Goal: Task Accomplishment & Management: Complete application form

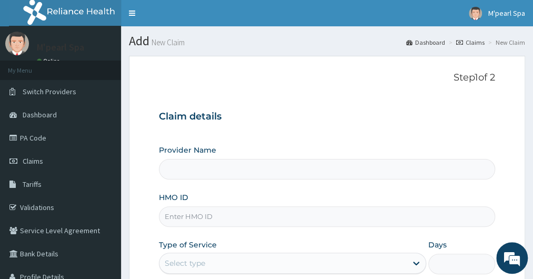
click at [142, 112] on form "Step 1 of 2 Claim details Provider Name HMO ID Type of Service Select type Days…" at bounding box center [327, 227] width 396 height 342
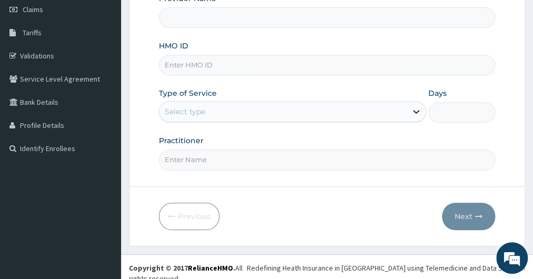
scroll to position [131, 0]
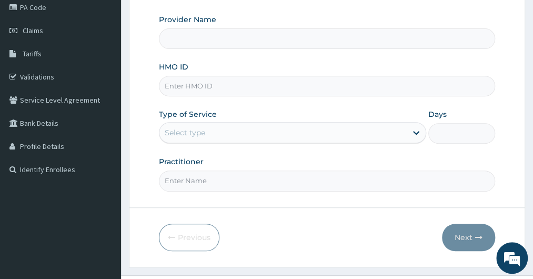
click at [183, 92] on input "HMO ID" at bounding box center [327, 86] width 336 height 21
click at [202, 41] on input "Provider Name" at bounding box center [327, 38] width 336 height 21
click at [195, 84] on input "KML/" at bounding box center [327, 86] width 336 height 21
type input "KML/10098/C"
click at [170, 138] on div "Select type" at bounding box center [283, 132] width 247 height 17
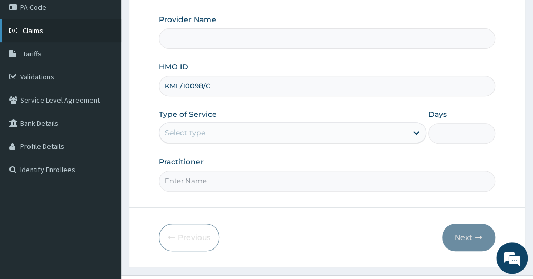
click at [31, 29] on span "Claims" at bounding box center [33, 30] width 21 height 9
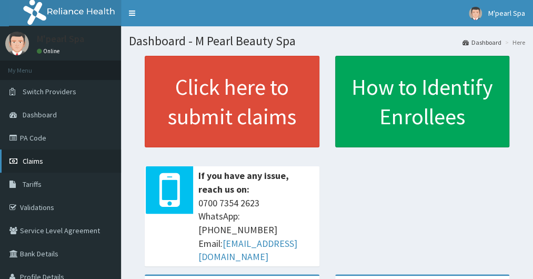
click at [28, 165] on span "Claims" at bounding box center [33, 160] width 21 height 9
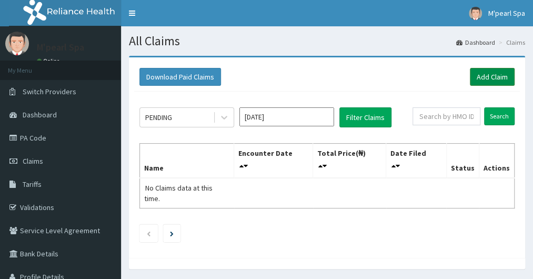
click at [499, 78] on link "Add Claim" at bounding box center [492, 77] width 45 height 18
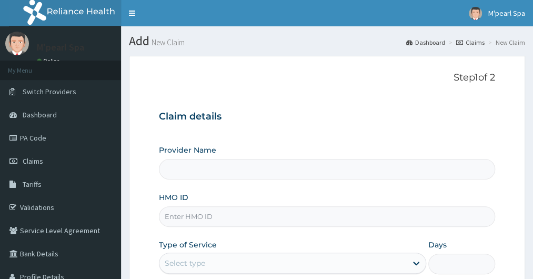
click at [153, 177] on form "Step 1 of 2 Claim details Provider Name HMO ID Type of Service Select type Days…" at bounding box center [327, 227] width 396 height 342
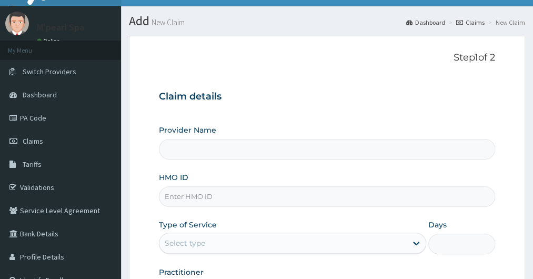
scroll to position [21, 0]
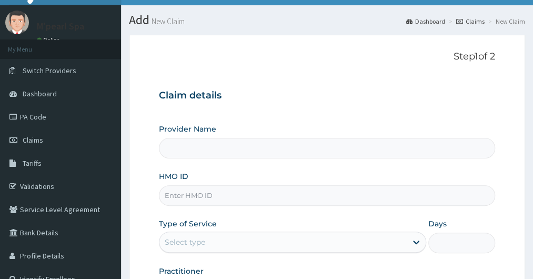
type input "M Pearl Beauty Spa"
type input "1"
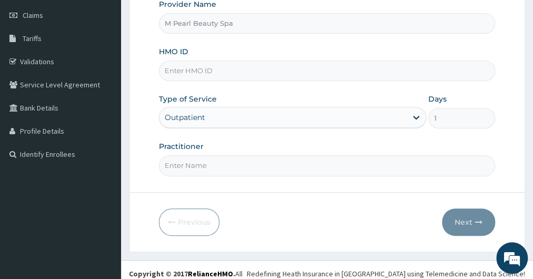
scroll to position [147, 0]
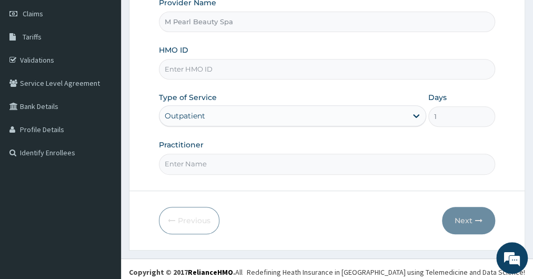
click at [226, 73] on input "HMO ID" at bounding box center [327, 69] width 336 height 21
type input "KML/10098/C"
click at [175, 167] on input "Practitioner" at bounding box center [327, 164] width 336 height 21
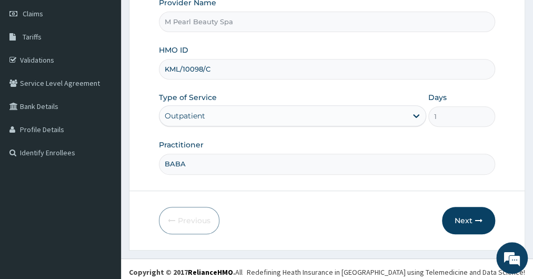
scroll to position [0, 0]
type input "BABATUNDE"
click at [464, 211] on button "Next" at bounding box center [468, 220] width 53 height 27
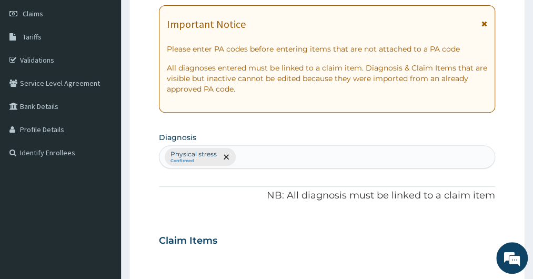
click at [152, 111] on form "Step 2 of 2 PA Code / Prescription Code Enter Code(Secondary Care Only) Encount…" at bounding box center [327, 252] width 396 height 689
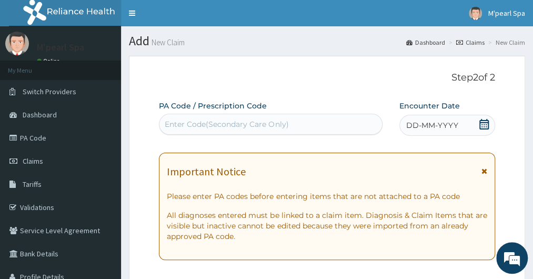
click at [183, 127] on div "Enter Code(Secondary Care Only)" at bounding box center [227, 124] width 124 height 11
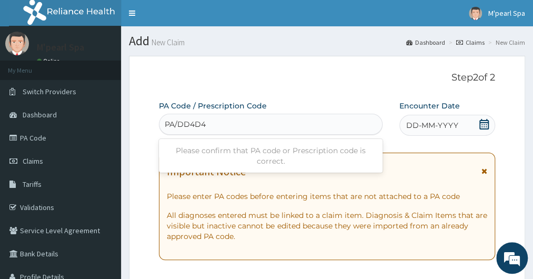
type input "PA/DD4D46"
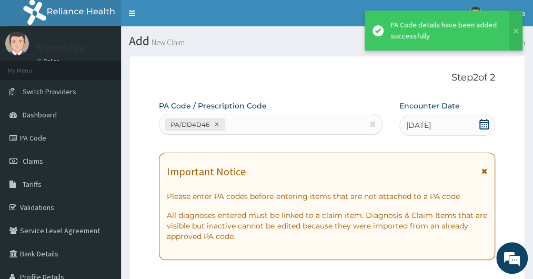
scroll to position [308, 0]
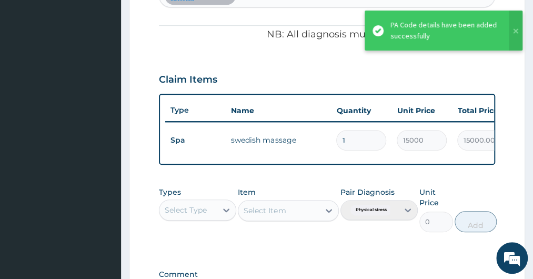
type input "0"
type input "0.00"
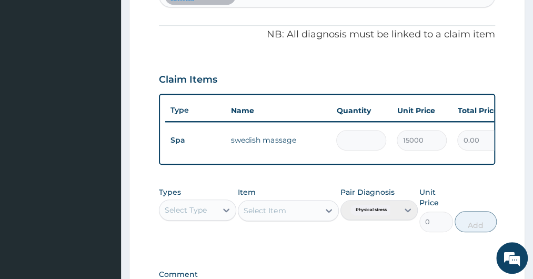
type input "1"
type input "15000.00"
type input "1"
click at [150, 95] on form "Step 2 of 2 PA Code / Prescription Code PA/DD4D46 Encounter Date 11-09-2025 Imp…" at bounding box center [327, 66] width 396 height 639
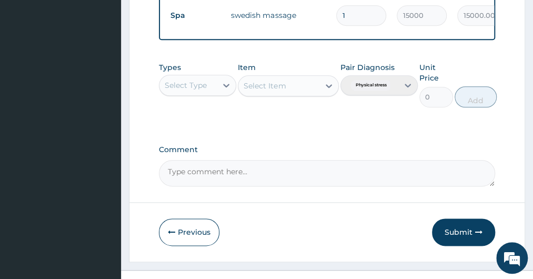
scroll to position [457, 0]
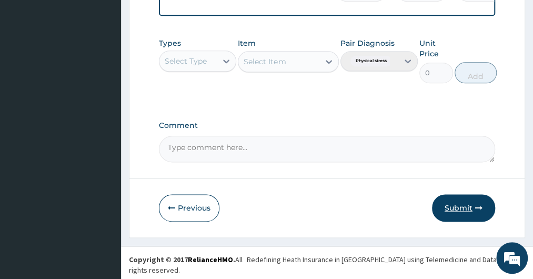
click at [452, 208] on button "Submit" at bounding box center [463, 207] width 63 height 27
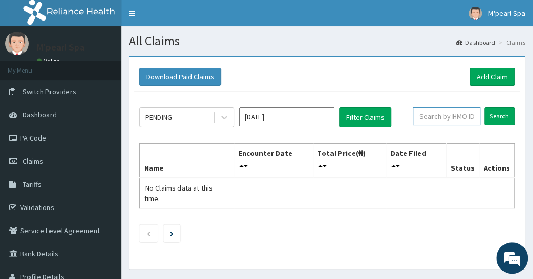
click at [447, 118] on input "text" at bounding box center [447, 116] width 68 height 18
type input "KML/10098/C"
click at [484, 107] on input "Search" at bounding box center [499, 116] width 31 height 18
